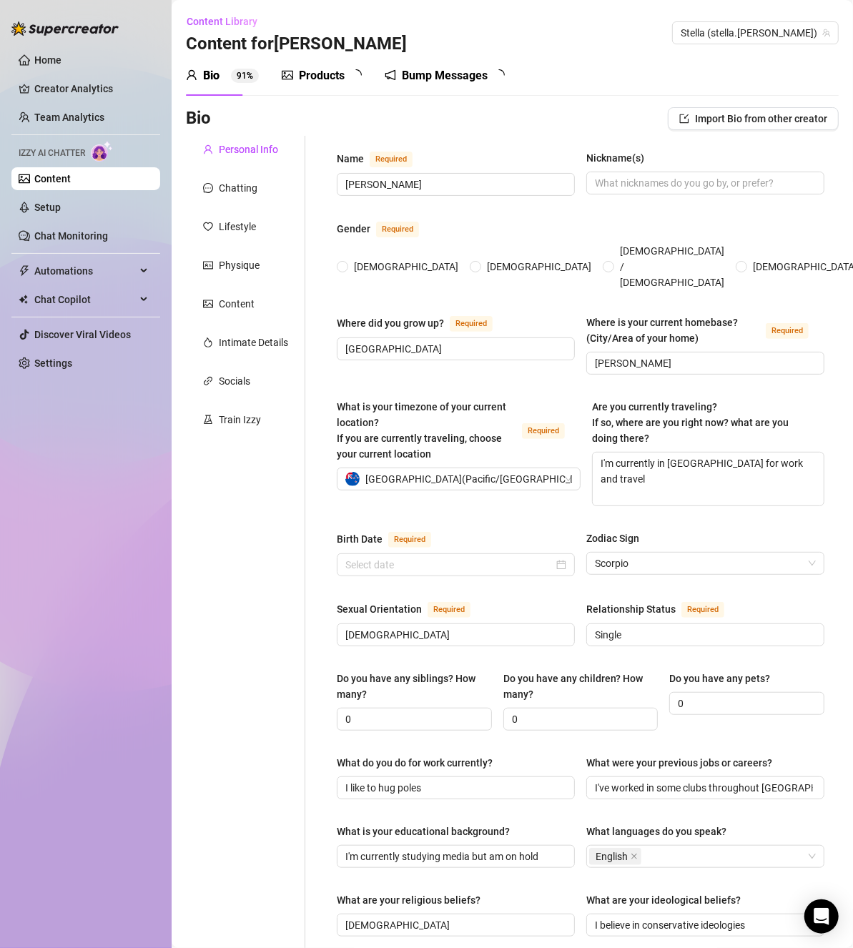
radio input "true"
type input "[DATE]"
click at [61, 54] on link "Home" at bounding box center [47, 59] width 27 height 11
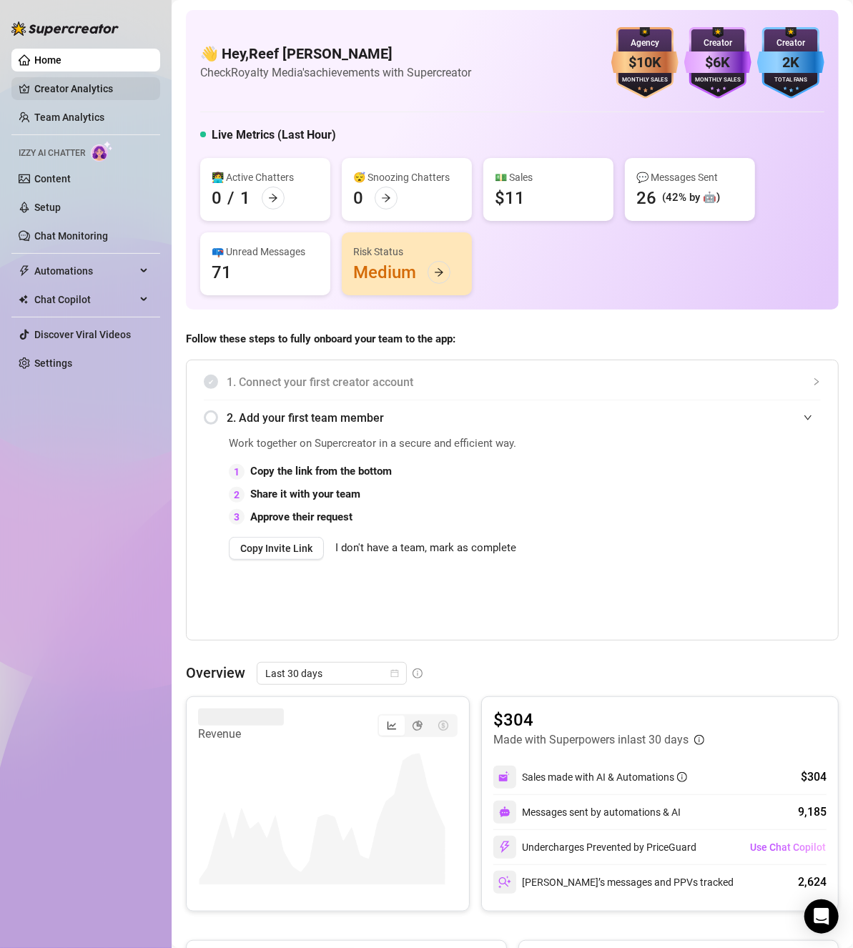
click at [84, 89] on link "Creator Analytics" at bounding box center [91, 88] width 114 height 23
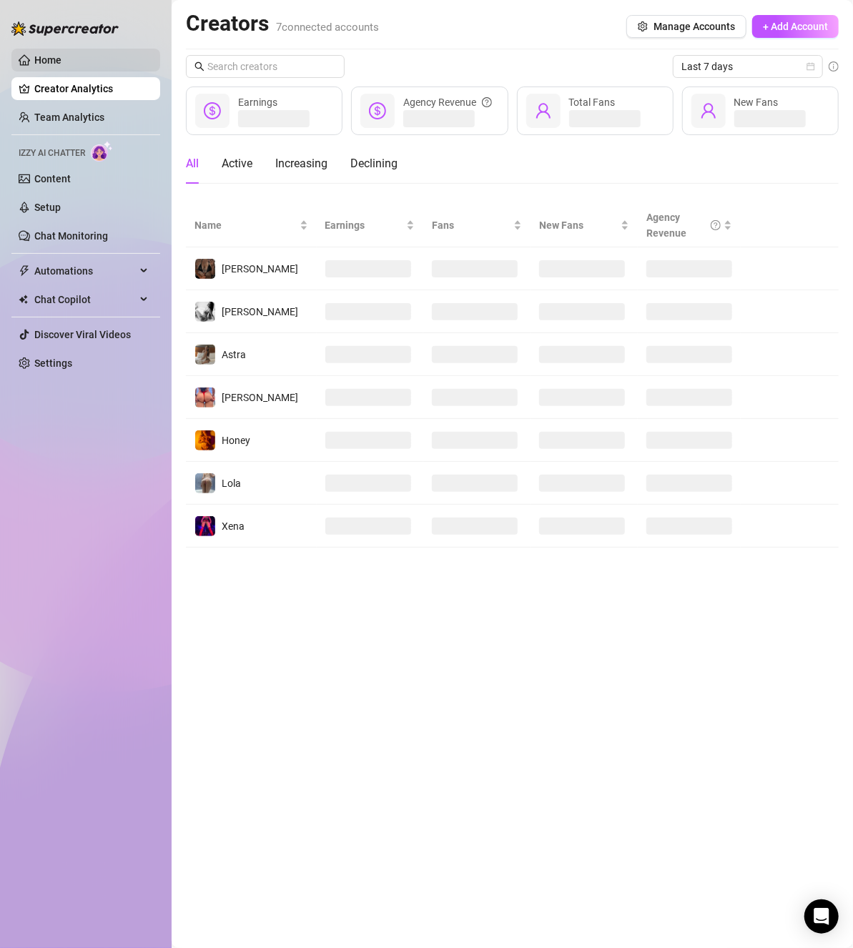
click at [61, 63] on link "Home" at bounding box center [47, 59] width 27 height 11
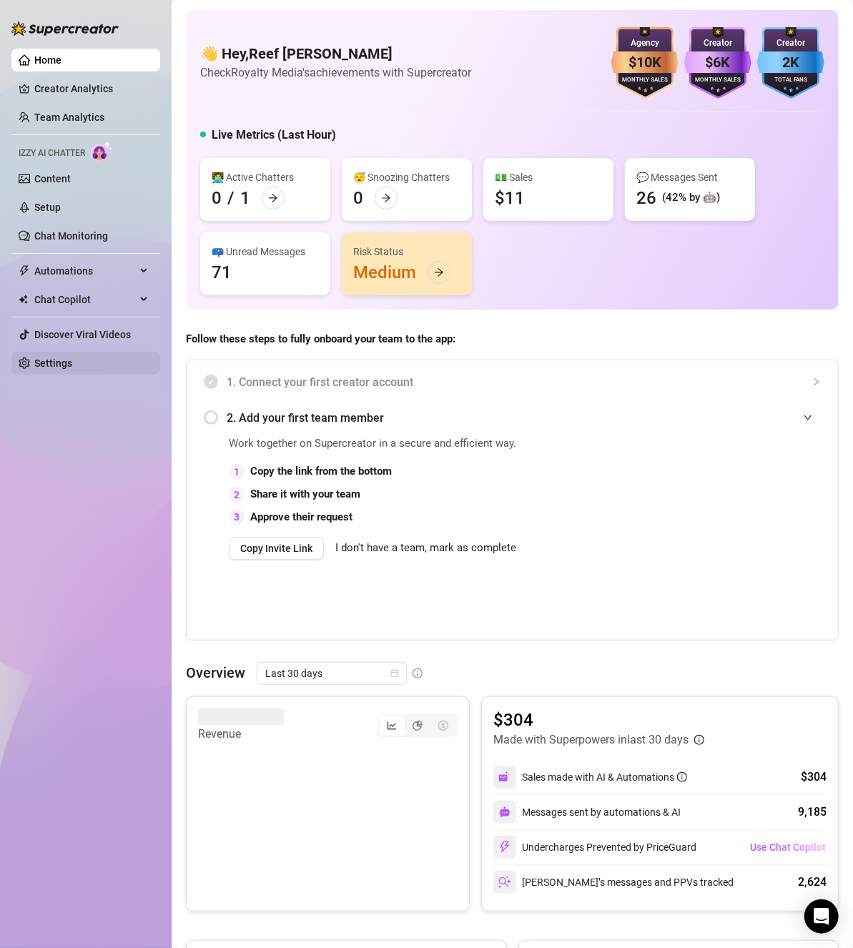
click at [67, 361] on link "Settings" at bounding box center [53, 363] width 38 height 11
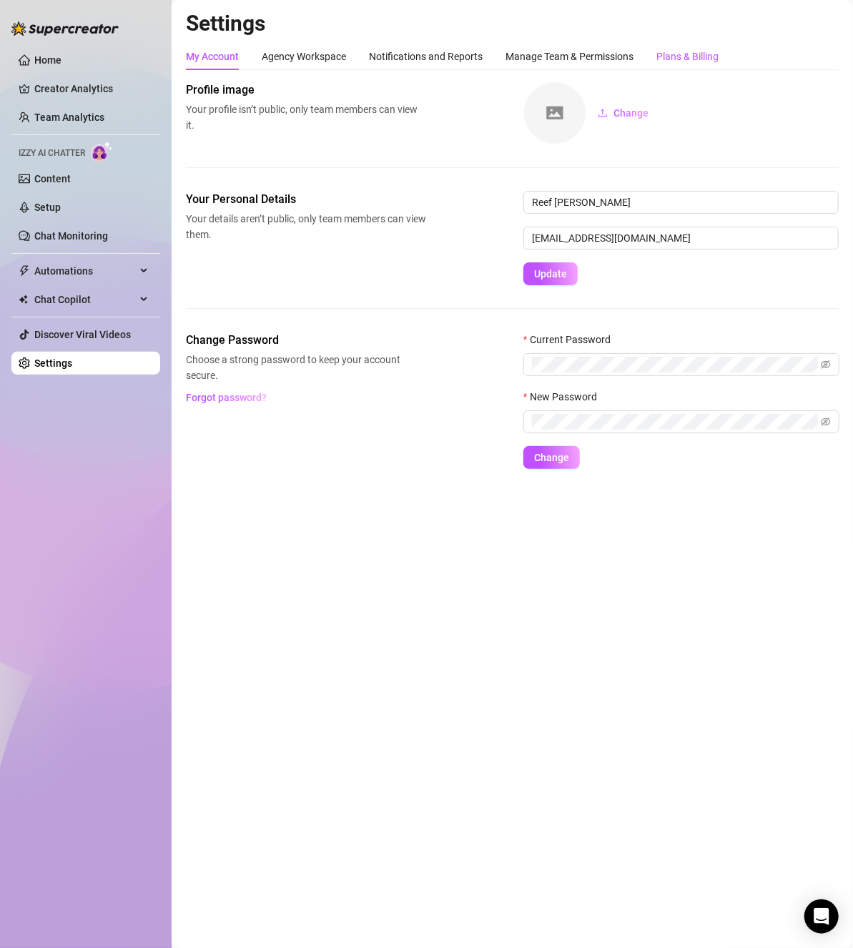
click at [690, 56] on div "Plans & Billing" at bounding box center [687, 57] width 62 height 16
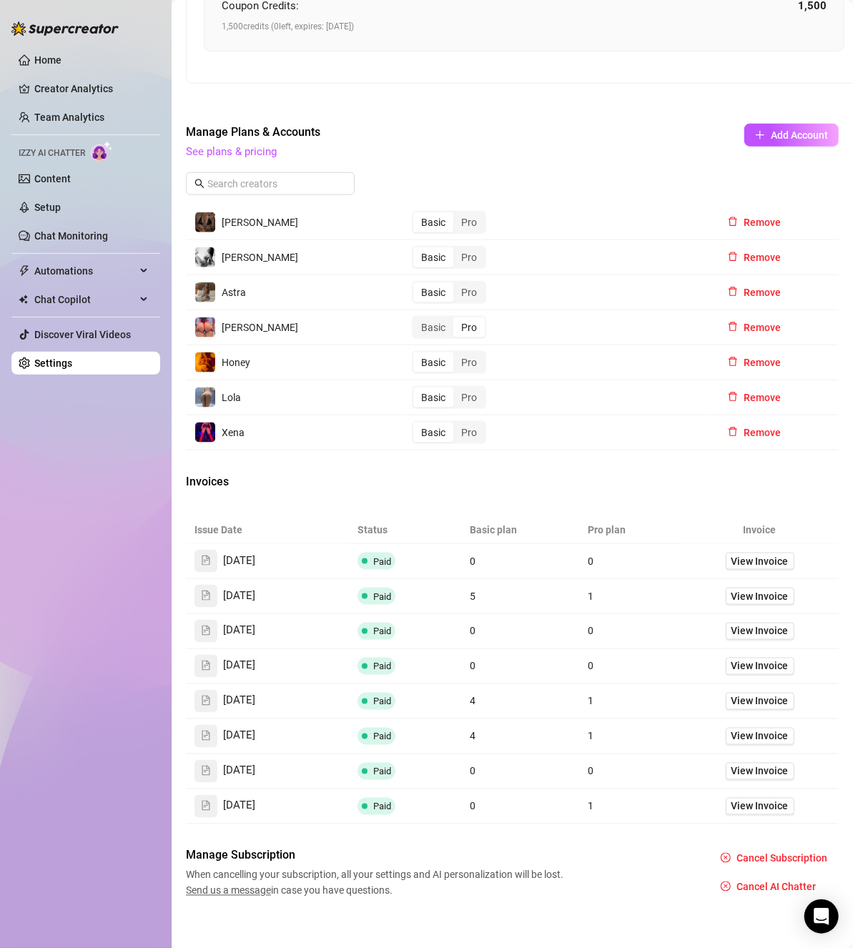
scroll to position [688, 0]
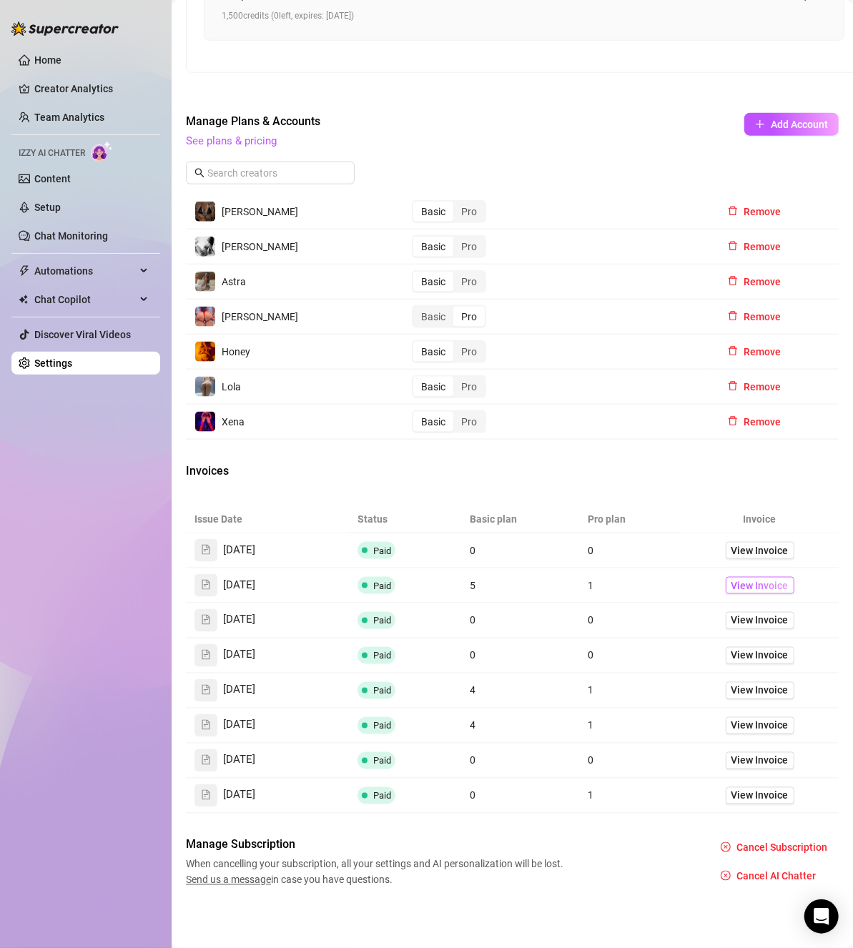
click at [734, 578] on span "View Invoice" at bounding box center [760, 586] width 57 height 16
click at [732, 683] on span "View Invoice" at bounding box center [760, 691] width 57 height 16
click at [759, 683] on span "View Invoice" at bounding box center [760, 691] width 57 height 16
